Goal: Task Accomplishment & Management: Manage account settings

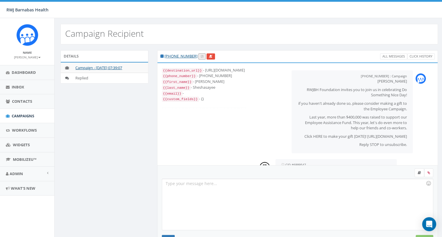
scroll to position [26, 0]
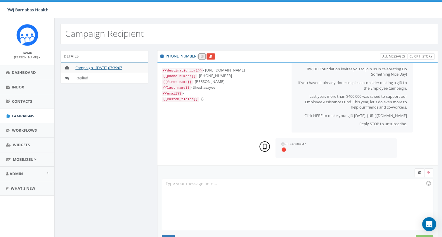
click at [267, 195] on div at bounding box center [297, 204] width 271 height 51
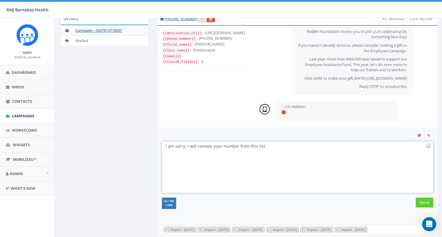
scroll to position [37, 0]
click at [424, 201] on input "Send" at bounding box center [425, 203] width 18 height 10
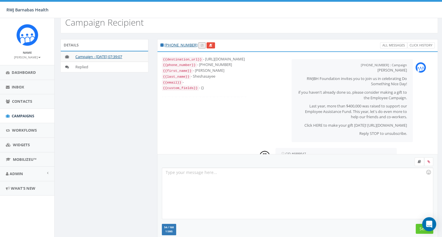
scroll to position [51, 0]
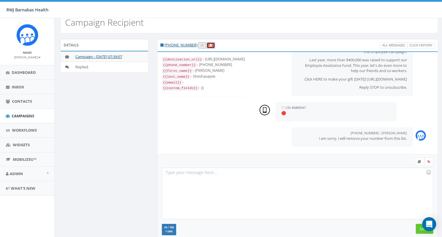
click at [209, 44] on icon at bounding box center [211, 45] width 4 height 3
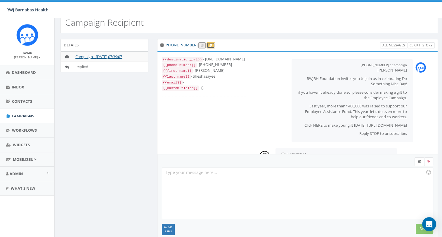
click at [209, 46] on icon at bounding box center [211, 45] width 4 height 3
click at [185, 44] on link "[PHONE_NUMBER]" at bounding box center [181, 44] width 33 height 5
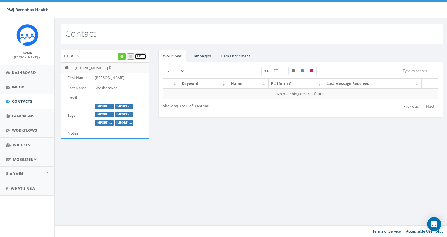
click at [141, 55] on link "Edit" at bounding box center [140, 57] width 11 height 6
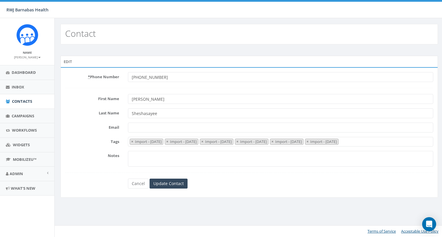
select select "Import - [DATE]"
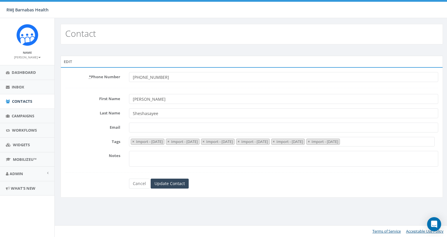
click at [70, 61] on div "Edit" at bounding box center [252, 62] width 382 height 12
click at [310, 140] on span "×" at bounding box center [309, 141] width 2 height 5
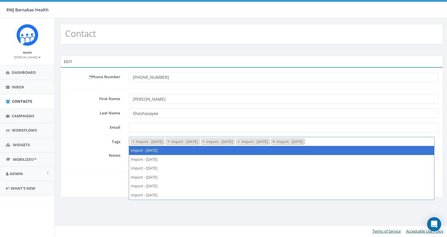
click at [275, 141] on span "×" at bounding box center [274, 141] width 2 height 5
click at [239, 140] on span "×" at bounding box center [238, 141] width 2 height 5
click at [204, 143] on span "×" at bounding box center [203, 141] width 2 height 5
click at [169, 140] on span "×" at bounding box center [168, 141] width 2 height 5
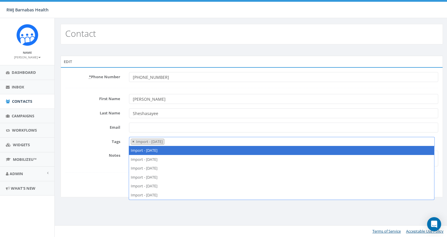
click at [133, 141] on span "×" at bounding box center [133, 141] width 2 height 5
select select
click at [76, 137] on form "* Phone Number +17325435598 First Name Rajshree Last Name Sheshasayee Email Tag…" at bounding box center [251, 130] width 373 height 116
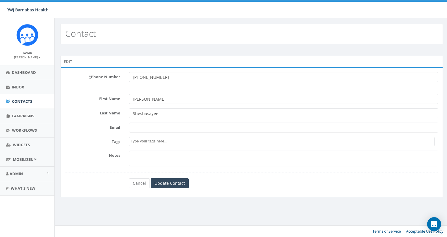
drag, startPoint x: 181, startPoint y: 80, endPoint x: 103, endPoint y: 85, distance: 78.3
click at [103, 85] on form "* Phone Number +17325435598 First Name Rajshree Last Name Sheshasayee Email Tag…" at bounding box center [251, 130] width 373 height 116
drag, startPoint x: 153, startPoint y: 99, endPoint x: 109, endPoint y: 107, distance: 45.0
click at [109, 107] on form "* Phone Number First Name Rajshree Last Name Sheshasayee Email Tags Import - 09…" at bounding box center [251, 130] width 373 height 116
drag, startPoint x: 165, startPoint y: 113, endPoint x: 111, endPoint y: 120, distance: 54.0
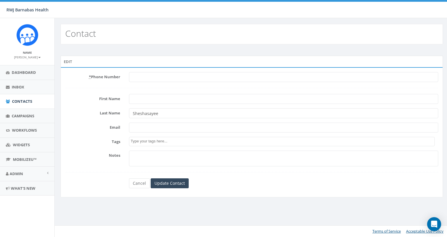
click at [111, 120] on form "* Phone Number First Name Last Name Sheshasayee Email Tags Import - 09/23/2025 …" at bounding box center [251, 130] width 373 height 116
click at [170, 182] on input "Update Contact" at bounding box center [170, 184] width 38 height 10
click at [262, 91] on form "* Phone Number First Name Last Name Email Tags Import - 09/23/2025 Import - 06/…" at bounding box center [251, 130] width 373 height 116
click at [65, 62] on div "Edit" at bounding box center [252, 62] width 382 height 12
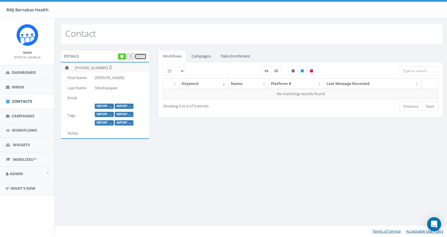
click at [140, 56] on link "Edit" at bounding box center [140, 57] width 11 height 6
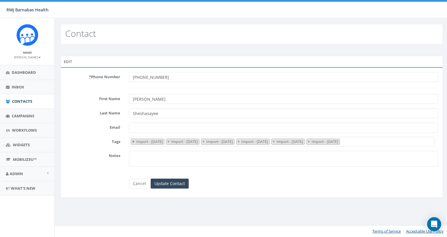
click at [131, 142] on button "×" at bounding box center [133, 142] width 4 height 6
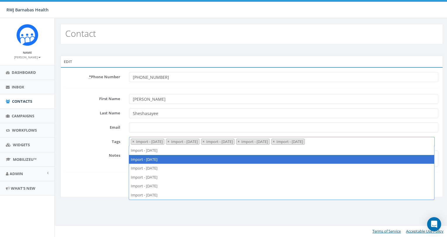
click at [131, 142] on button "×" at bounding box center [133, 142] width 4 height 6
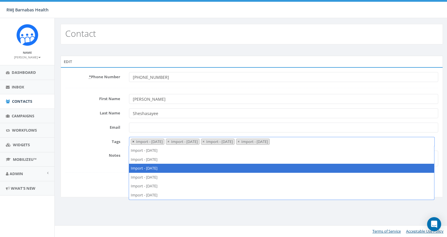
click at [132, 141] on span "×" at bounding box center [133, 141] width 2 height 5
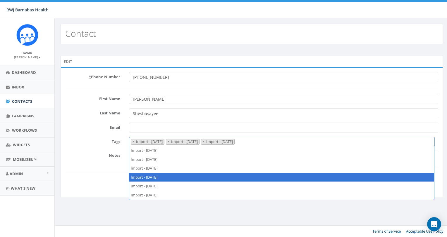
click at [132, 141] on span "×" at bounding box center [133, 141] width 2 height 5
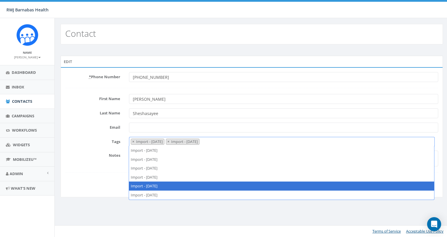
click at [132, 141] on span "×" at bounding box center [133, 141] width 2 height 5
select select "Import - [DATE]"
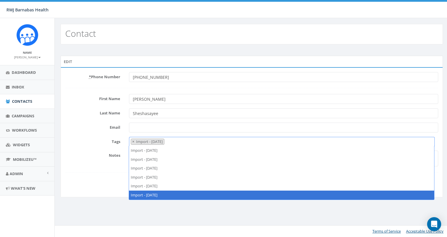
click at [132, 141] on span "×" at bounding box center [133, 141] width 2 height 5
select select
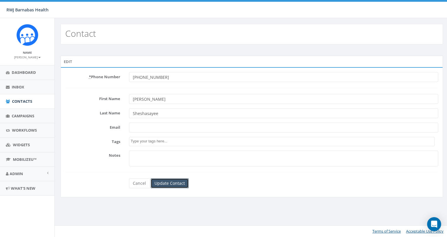
click at [170, 181] on input "Update Contact" at bounding box center [170, 184] width 38 height 10
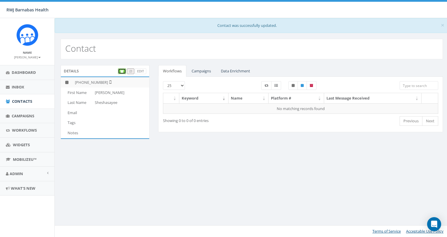
click at [121, 70] on icon at bounding box center [122, 71] width 4 height 3
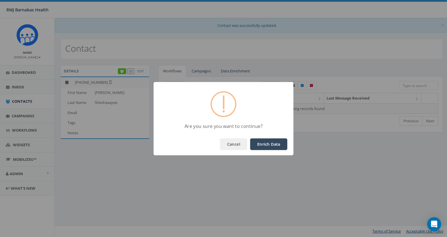
click at [263, 143] on button "Enrich Data" at bounding box center [268, 145] width 37 height 12
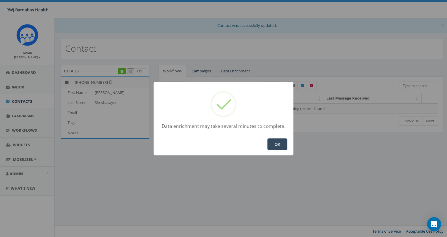
click at [273, 144] on button "OK" at bounding box center [277, 145] width 20 height 12
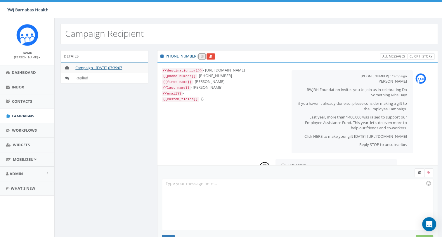
scroll to position [26, 0]
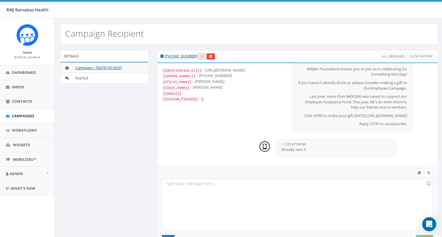
click at [300, 189] on div at bounding box center [297, 204] width 271 height 51
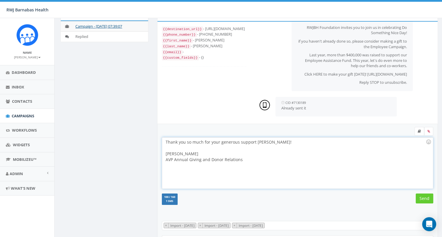
scroll to position [43, 0]
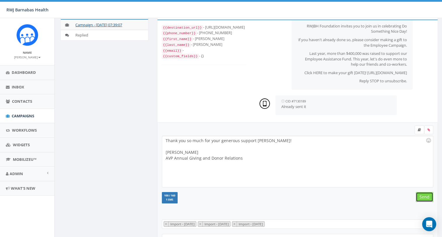
click at [425, 197] on input "Send" at bounding box center [425, 197] width 18 height 10
